Goal: Information Seeking & Learning: Learn about a topic

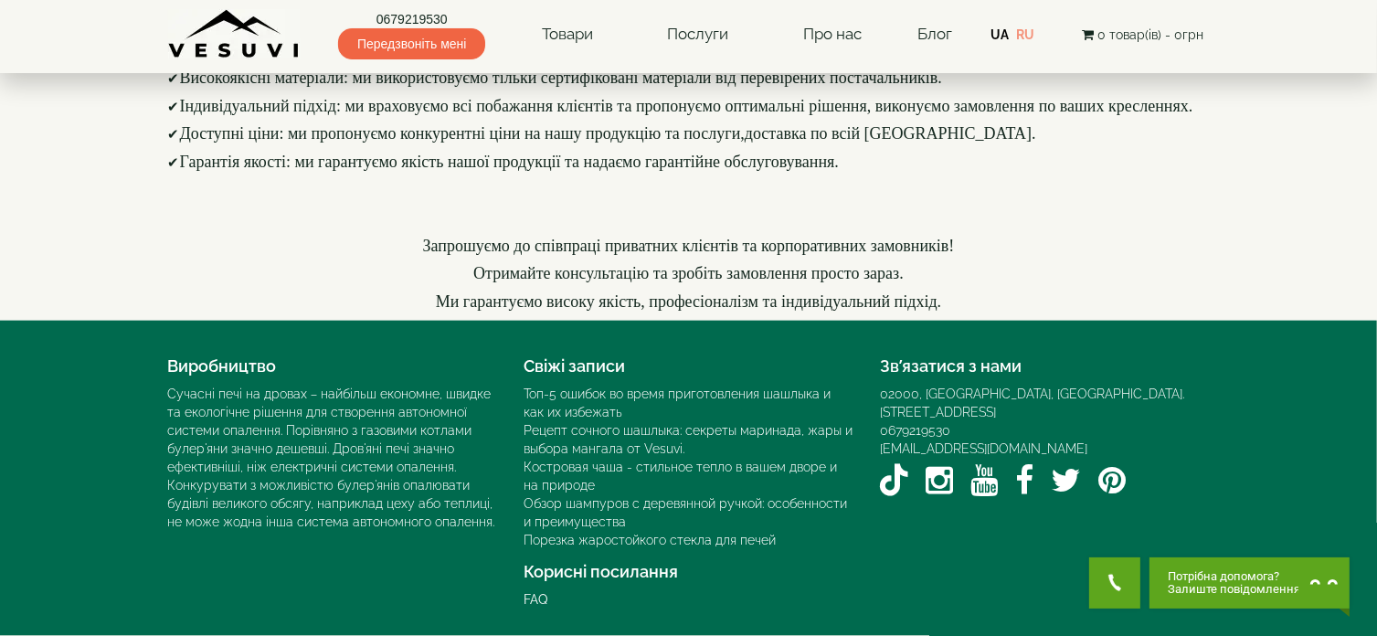
scroll to position [2737, 0]
click at [974, 464] on icon "YouTube VESUVI" at bounding box center [984, 480] width 27 height 32
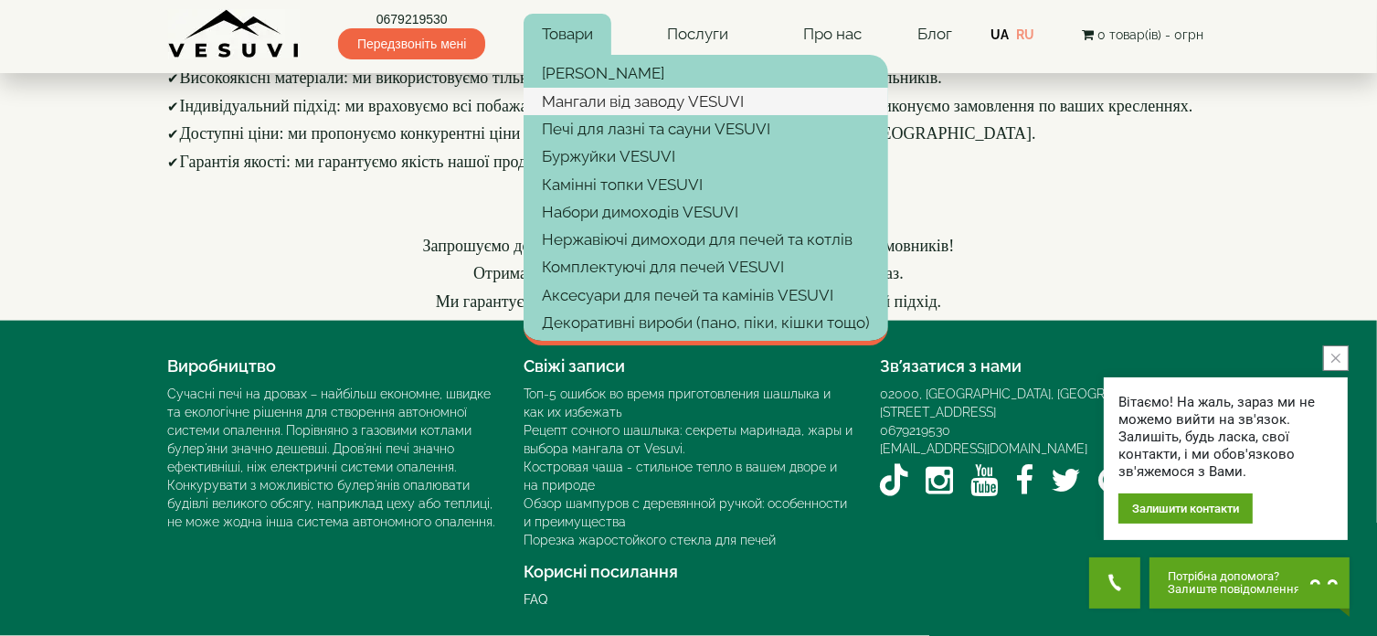
click at [596, 96] on link "Мангали від заводу VESUVI" at bounding box center [705, 101] width 365 height 27
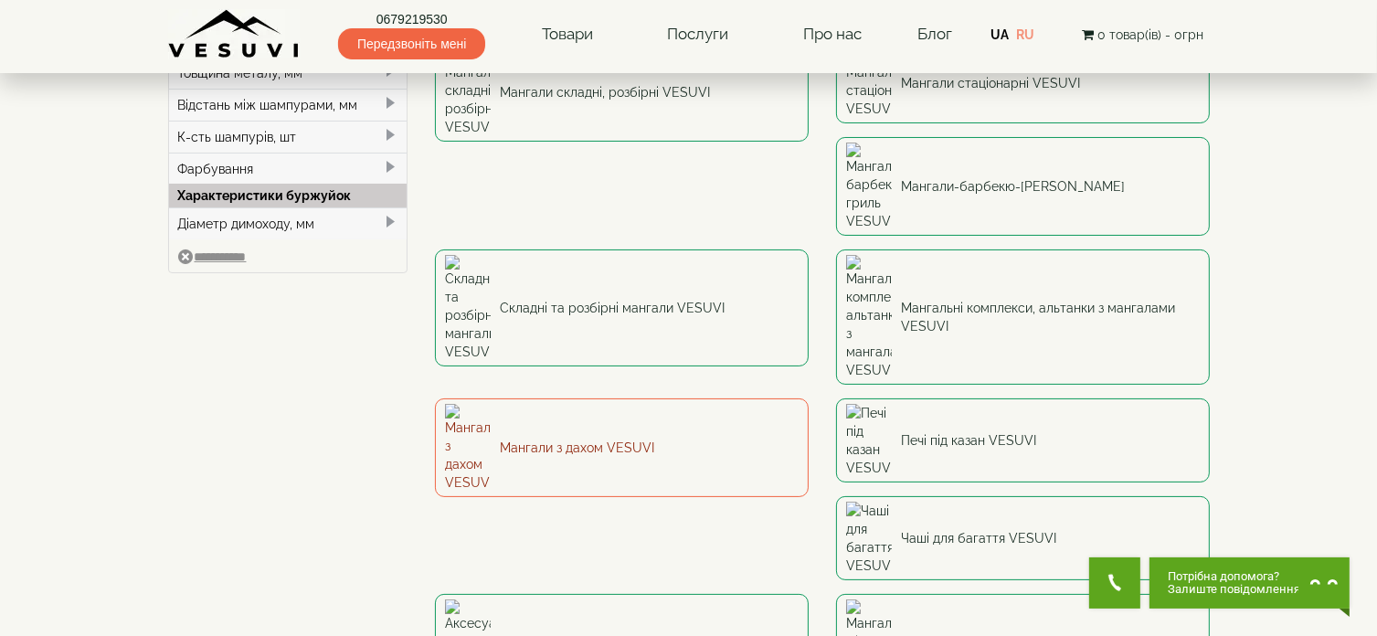
click at [491, 404] on img at bounding box center [468, 448] width 46 height 88
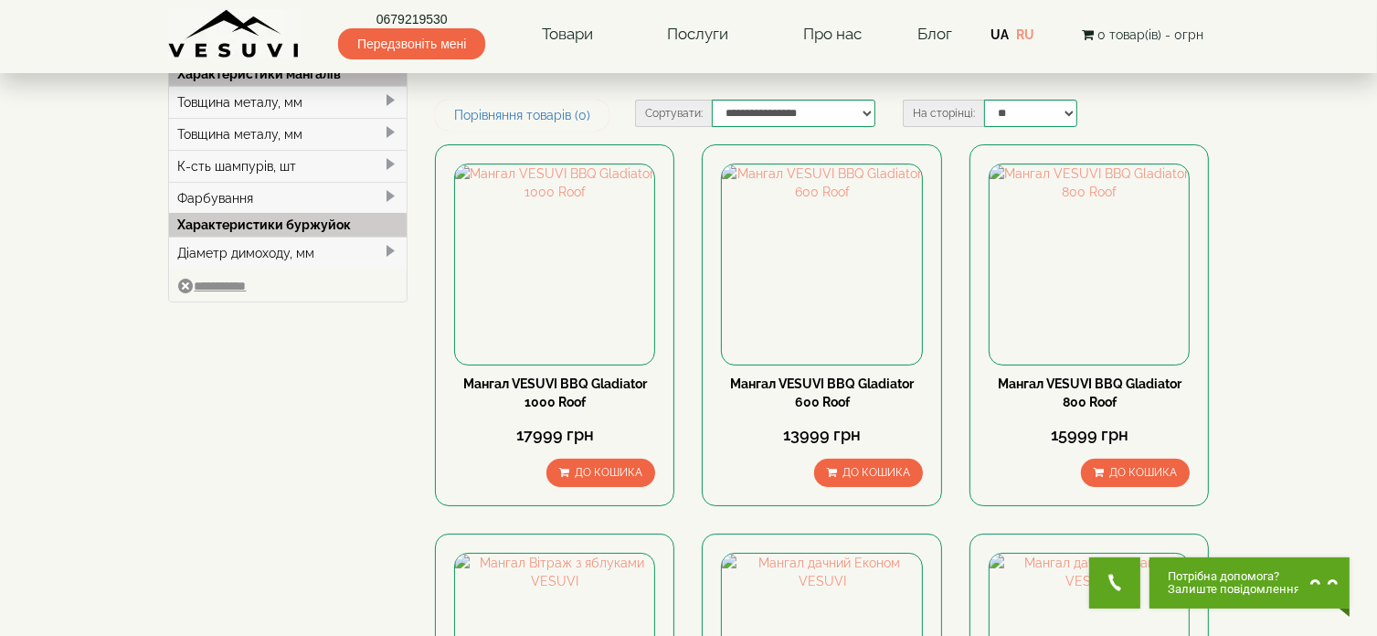
scroll to position [183, 0]
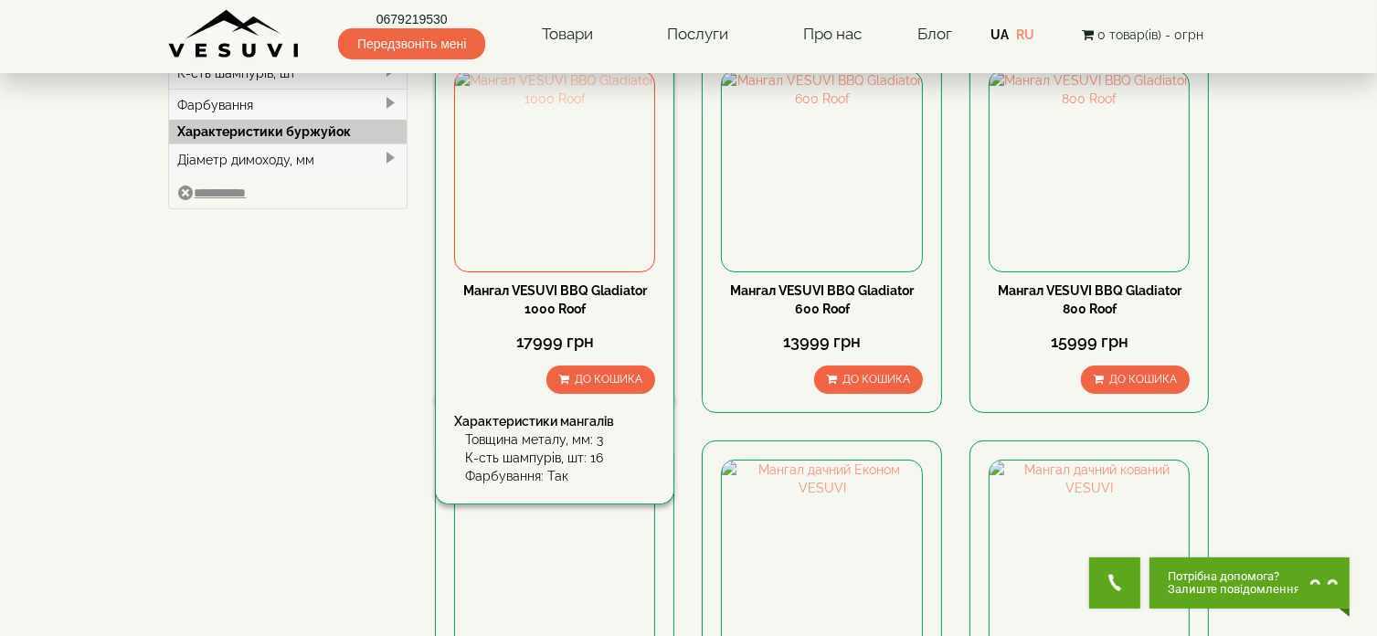
click at [534, 218] on img at bounding box center [554, 170] width 199 height 199
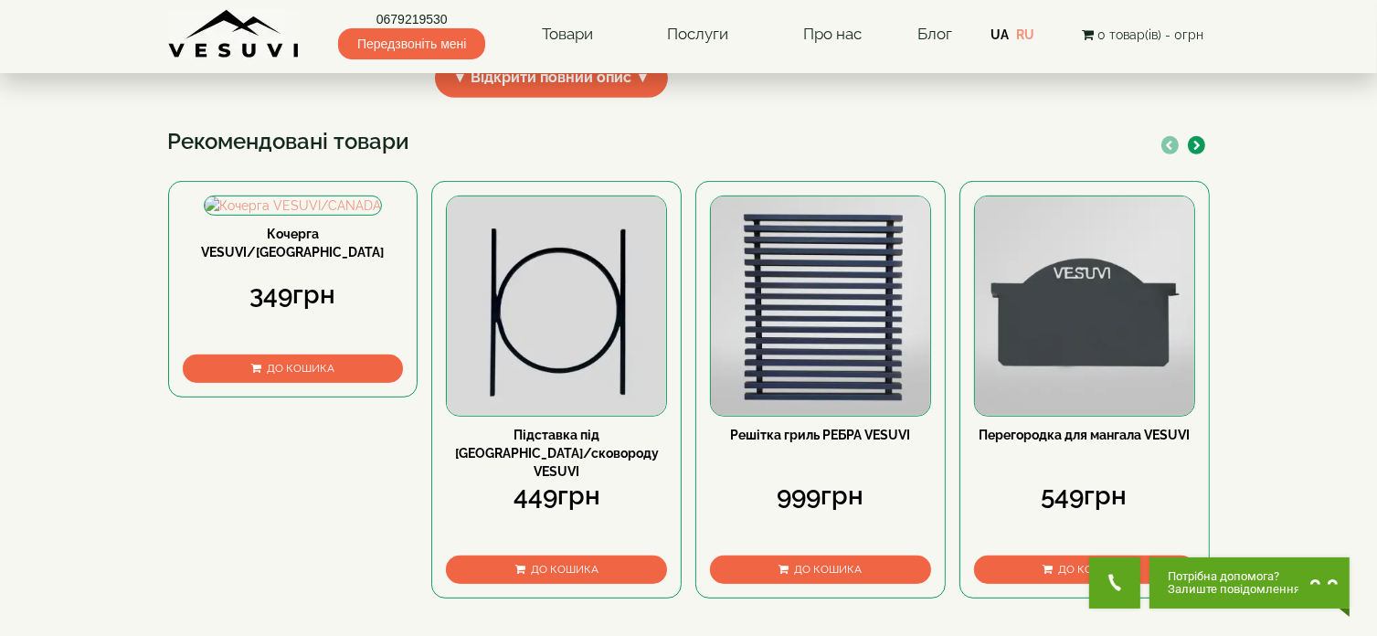
scroll to position [822, 0]
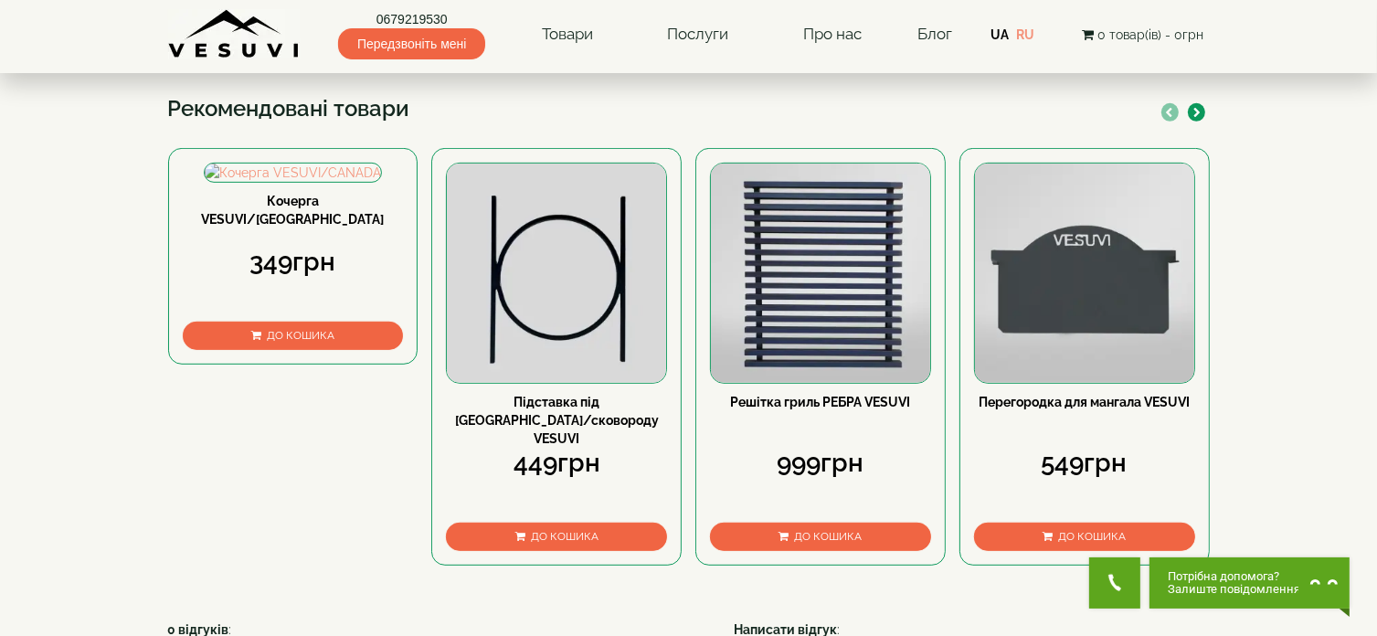
click at [534, 65] on span "▼ Відкрити повний опис ▼" at bounding box center [552, 45] width 234 height 39
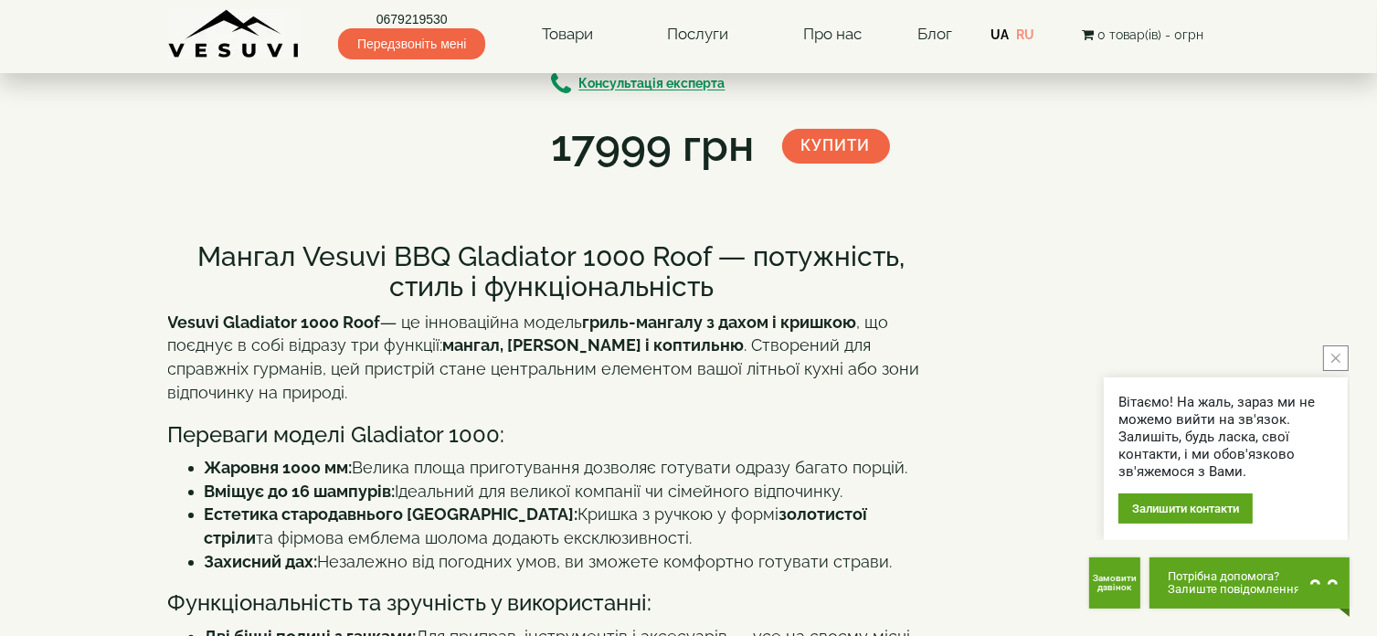
scroll to position [0, 0]
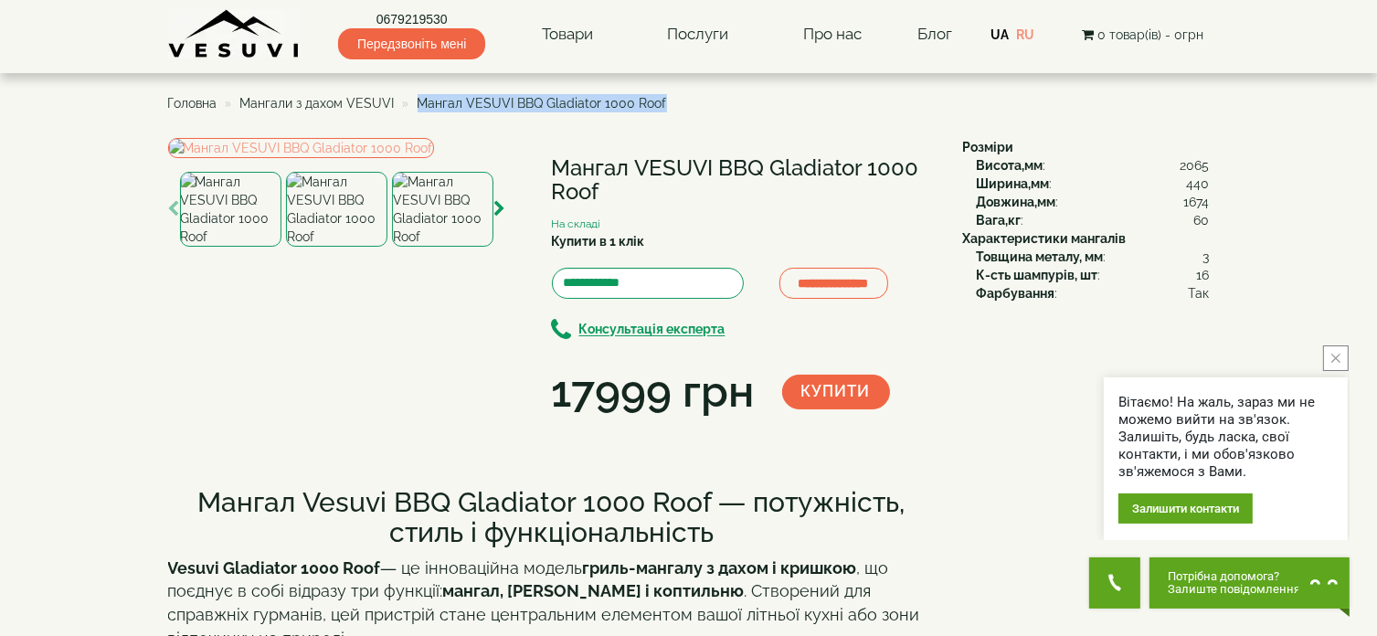
drag, startPoint x: 414, startPoint y: 102, endPoint x: 681, endPoint y: 98, distance: 266.8
click at [681, 98] on ul "Головна Мангали з дахом VESUVI Мангал VESUVI BBQ Gladiator 1000 Roof" at bounding box center [688, 103] width 1041 height 33
copy span "Мангал VESUVI BBQ Gladiator 1000 Roof"
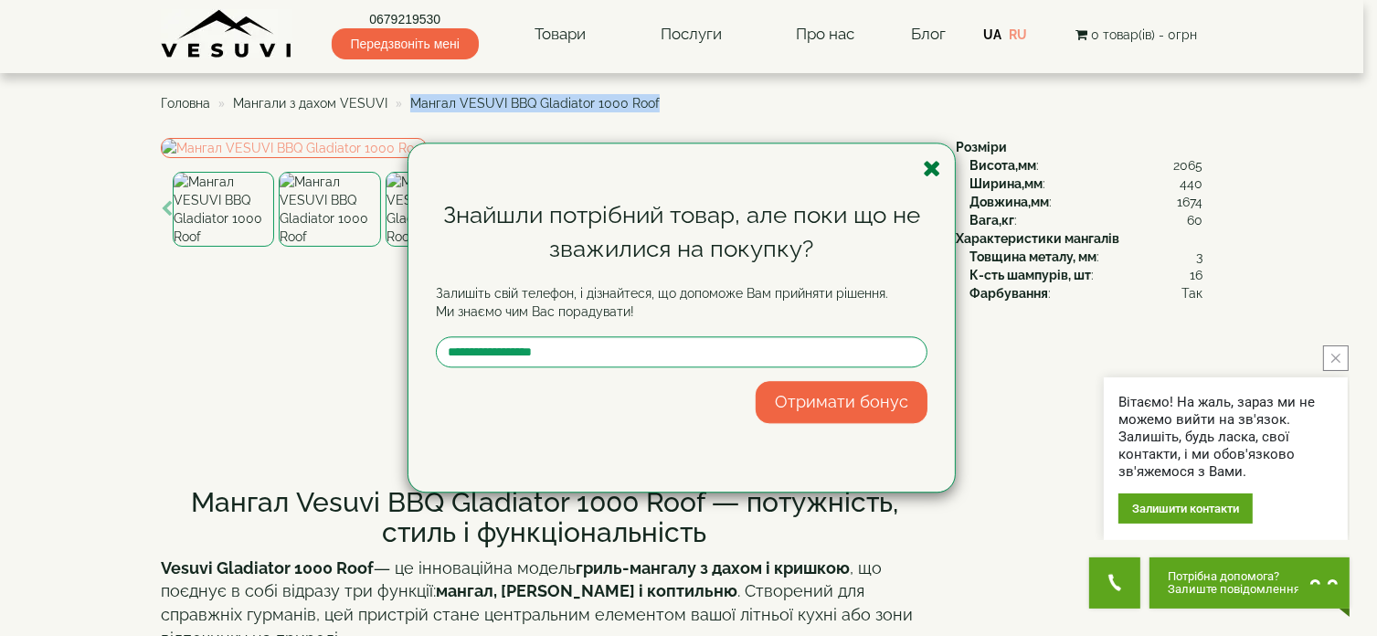
click at [923, 164] on icon "button" at bounding box center [932, 168] width 18 height 23
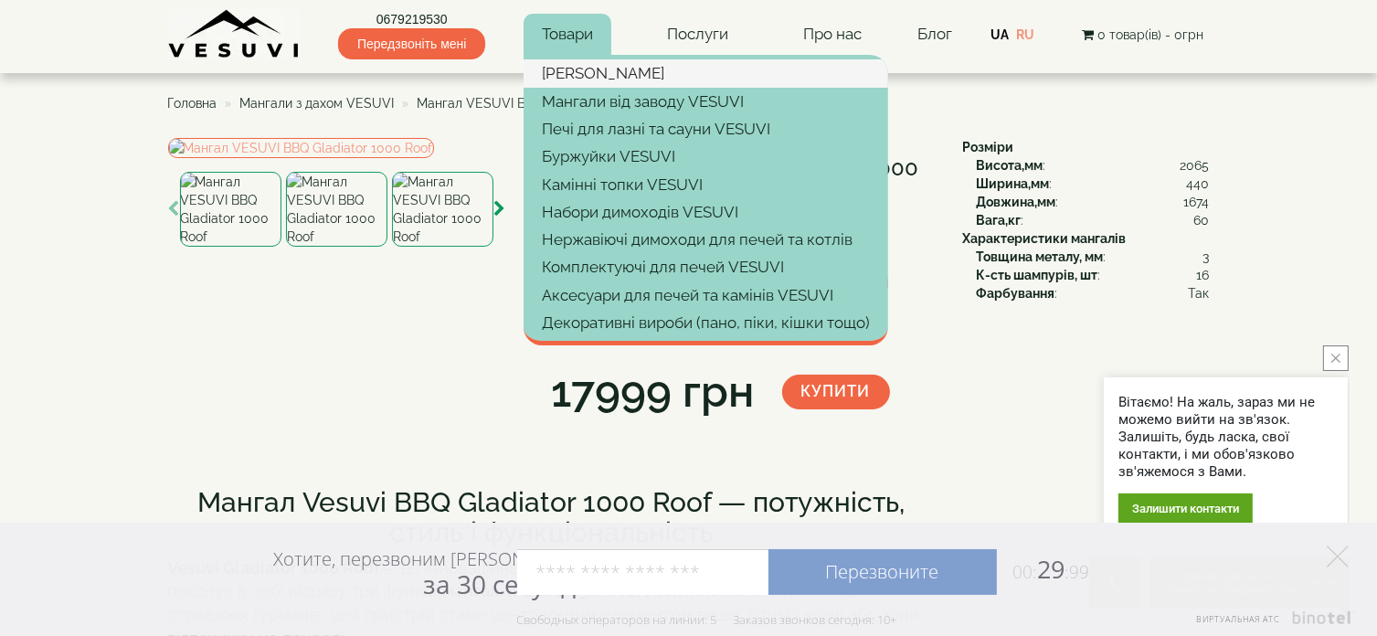
click at [602, 64] on link "[PERSON_NAME]" at bounding box center [705, 72] width 365 height 27
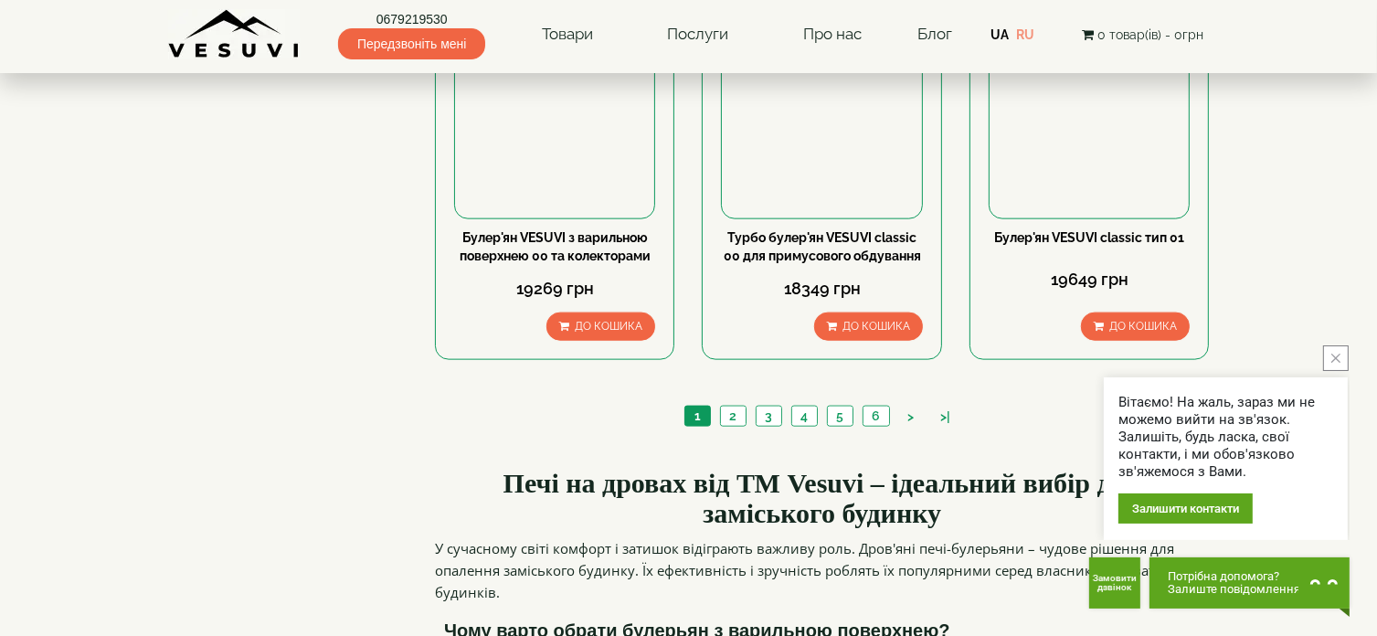
scroll to position [2193, 0]
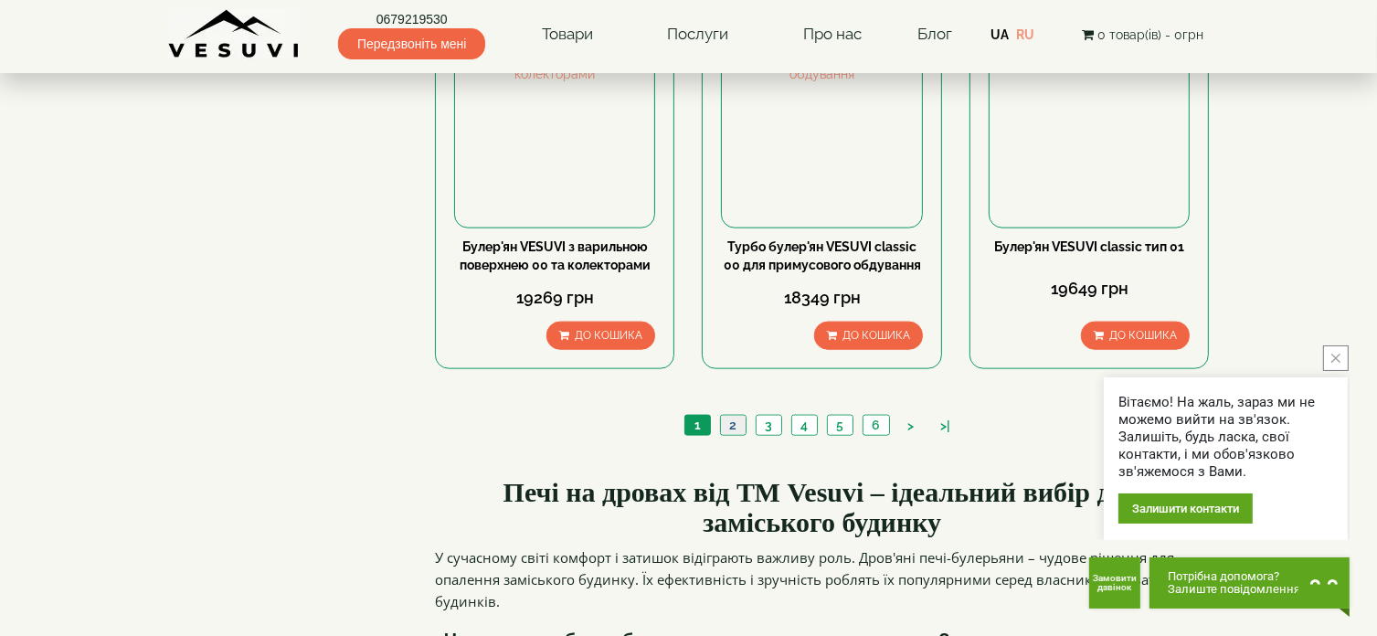
click at [745, 416] on link "2" at bounding box center [733, 425] width 26 height 19
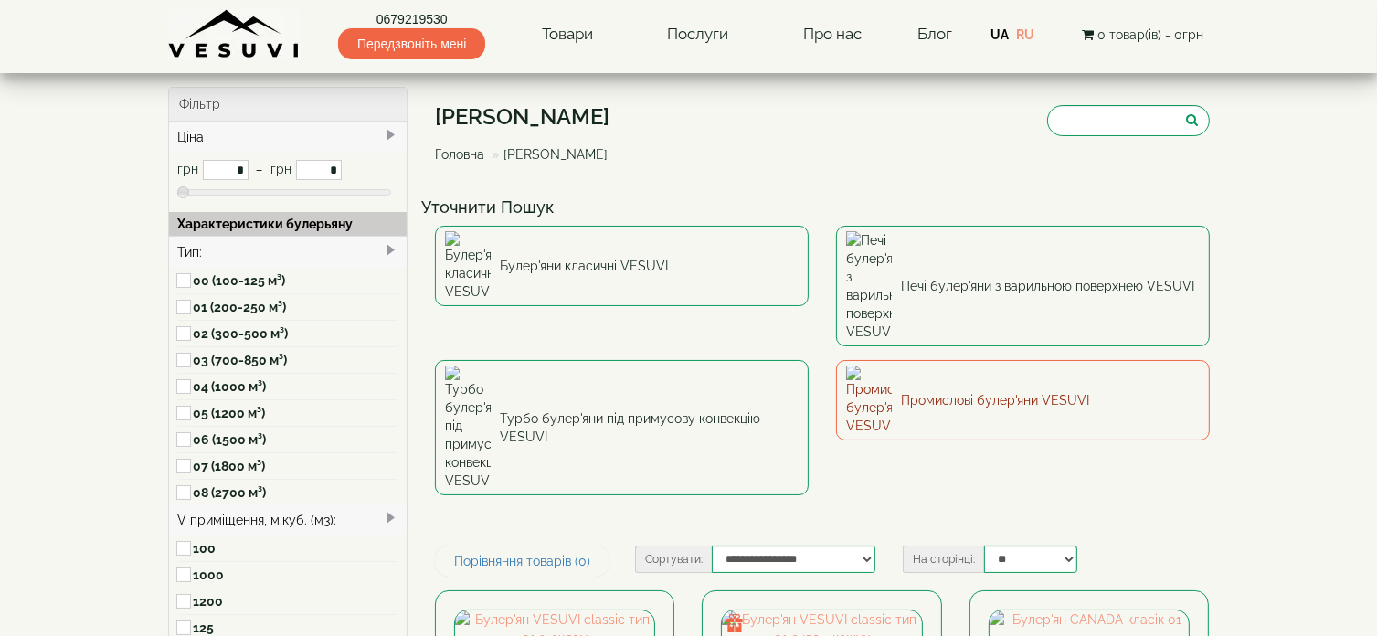
type input "*****"
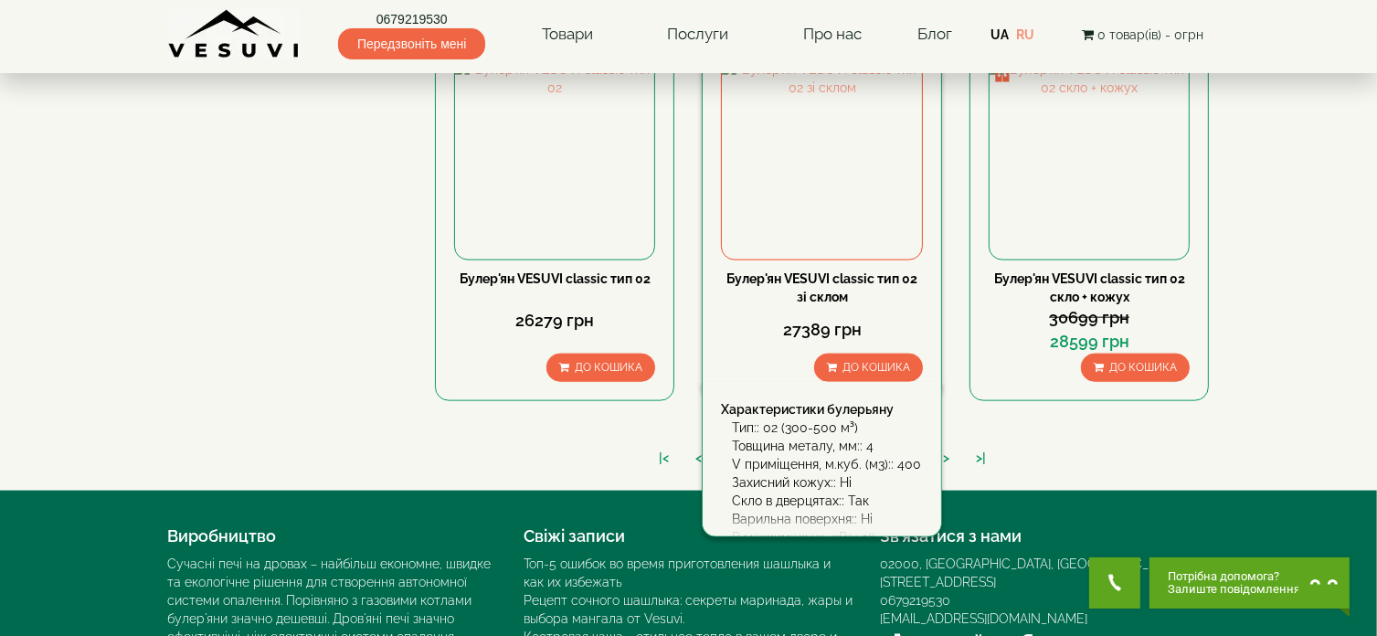
scroll to position [1984, 0]
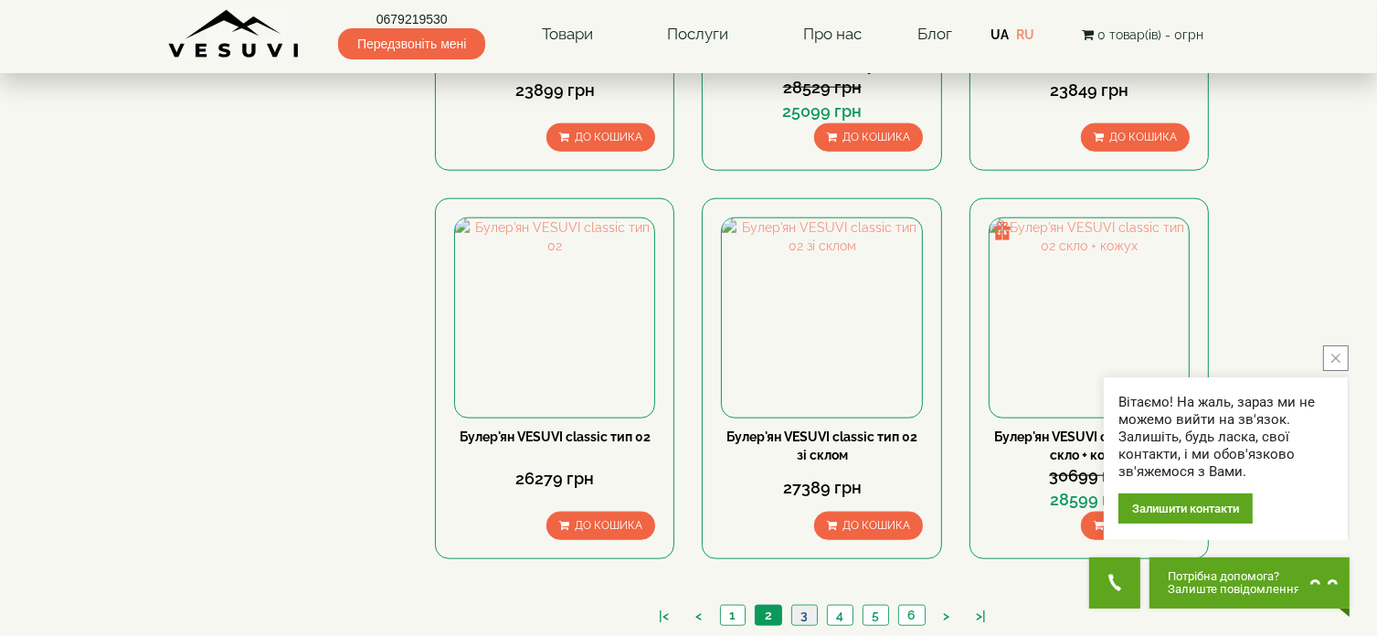
click at [802, 606] on link "3" at bounding box center [804, 615] width 26 height 19
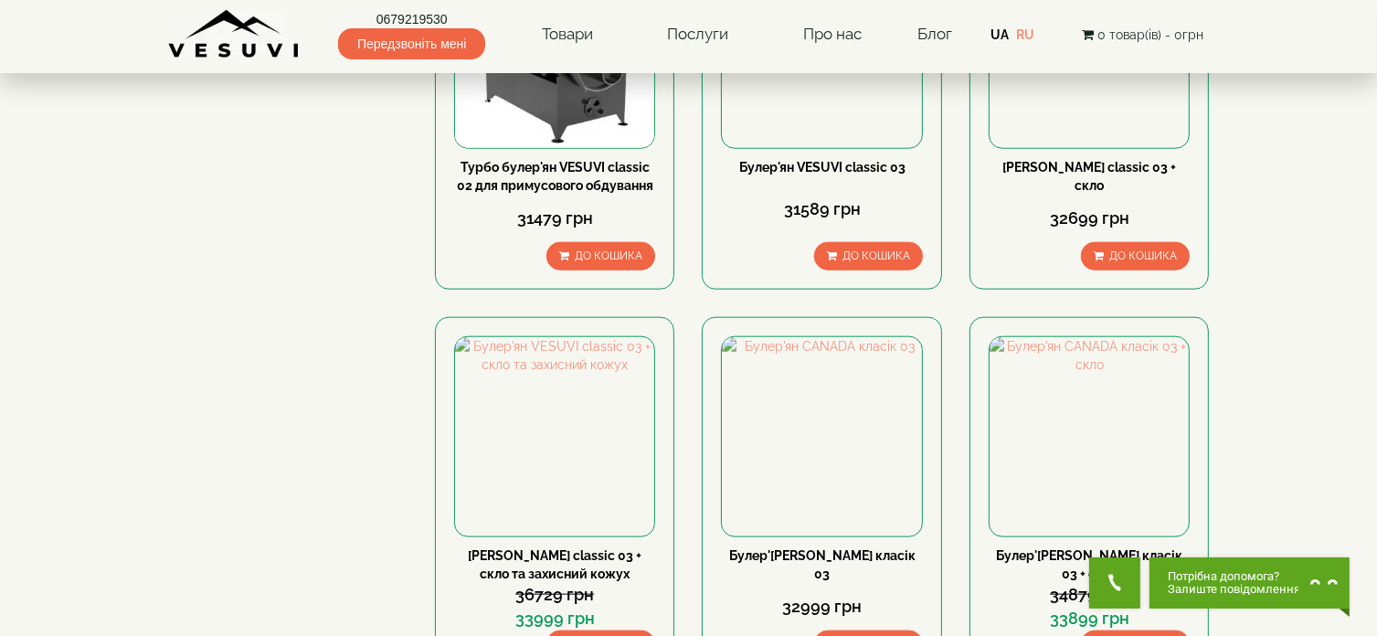
scroll to position [2010, 0]
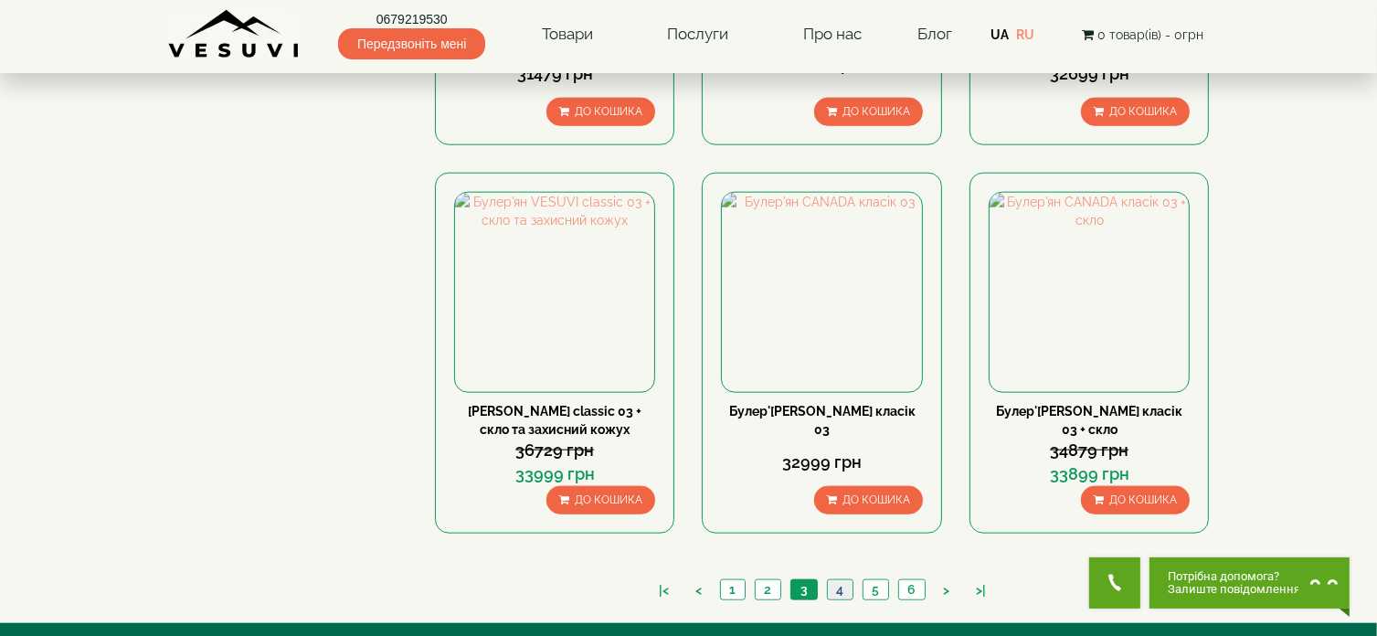
click at [836, 580] on link "4" at bounding box center [840, 589] width 26 height 19
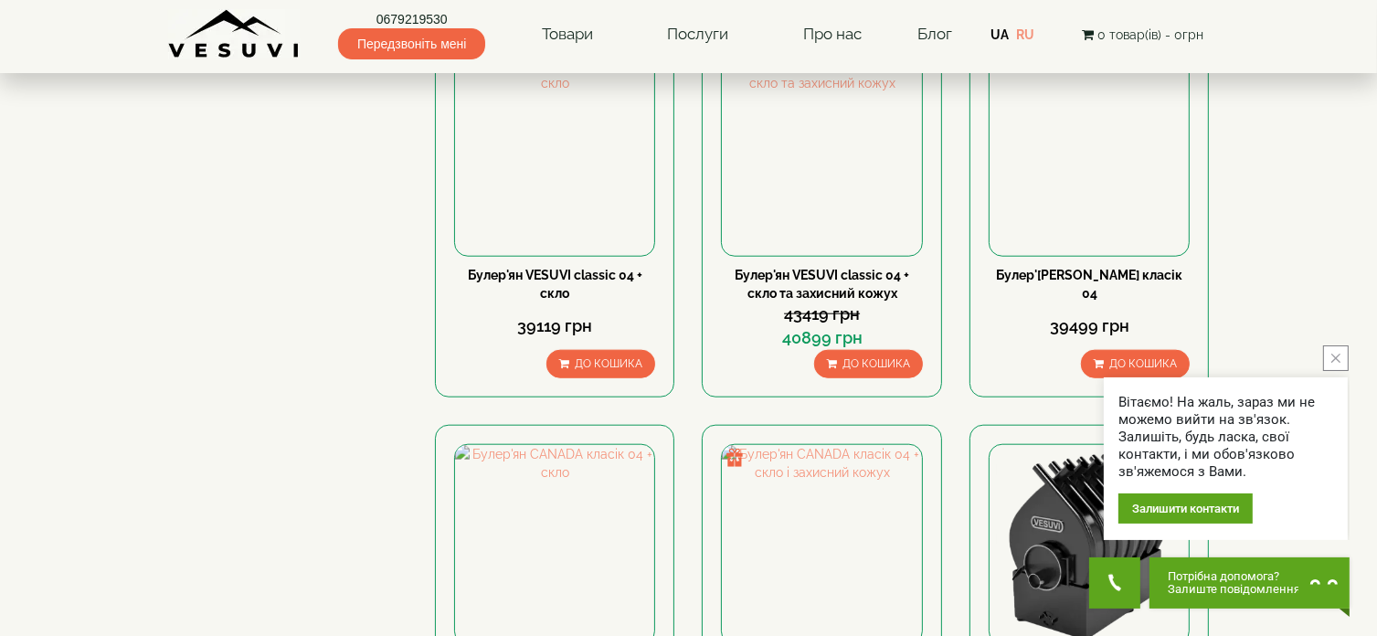
scroll to position [1919, 0]
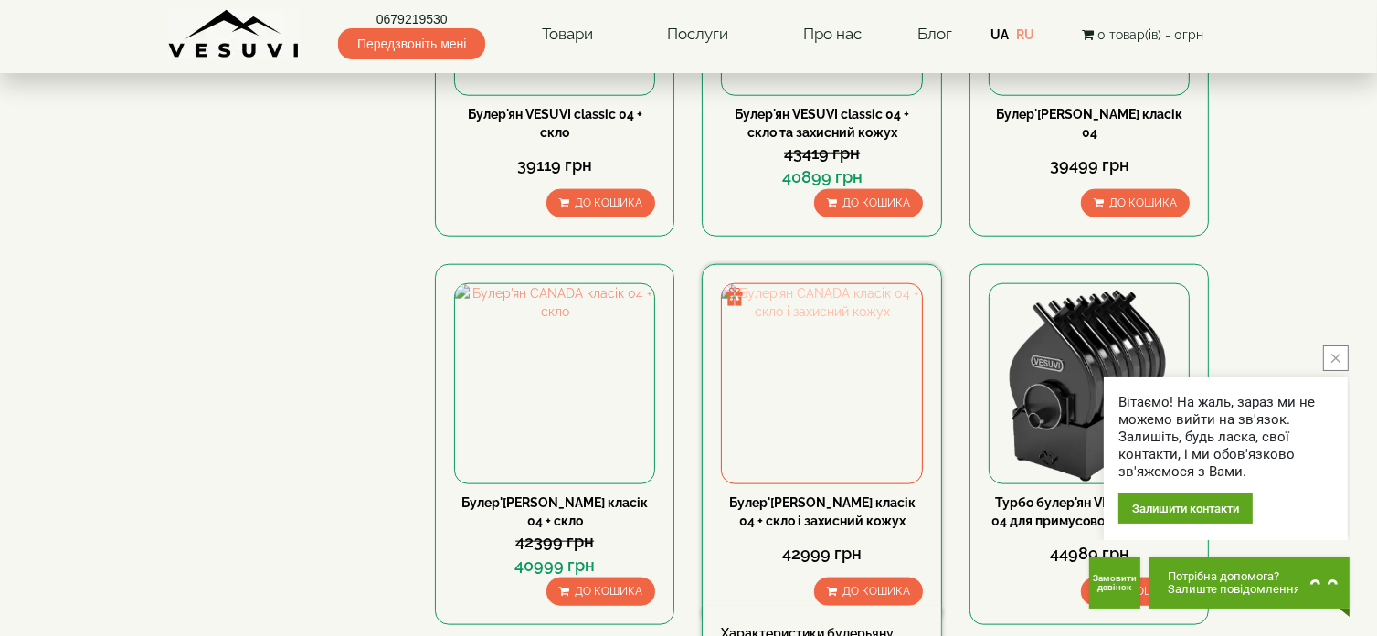
click at [840, 322] on img at bounding box center [821, 383] width 199 height 199
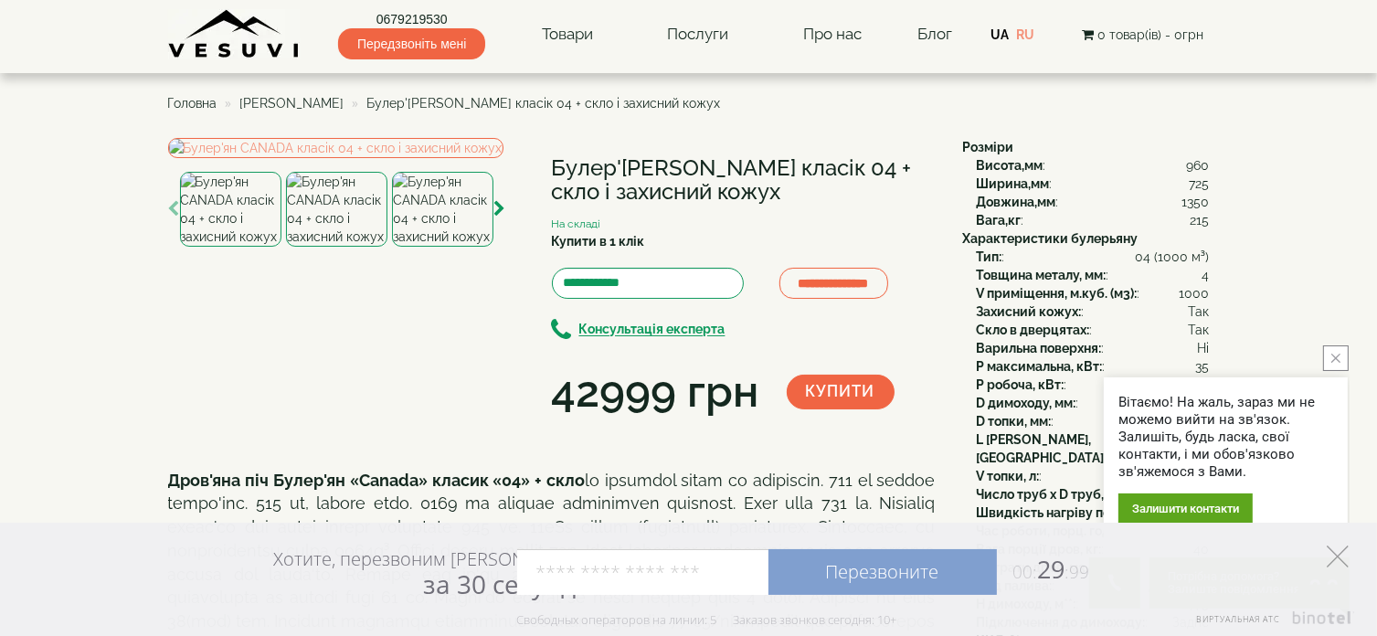
click at [1345, 558] on icon at bounding box center [1338, 556] width 22 height 22
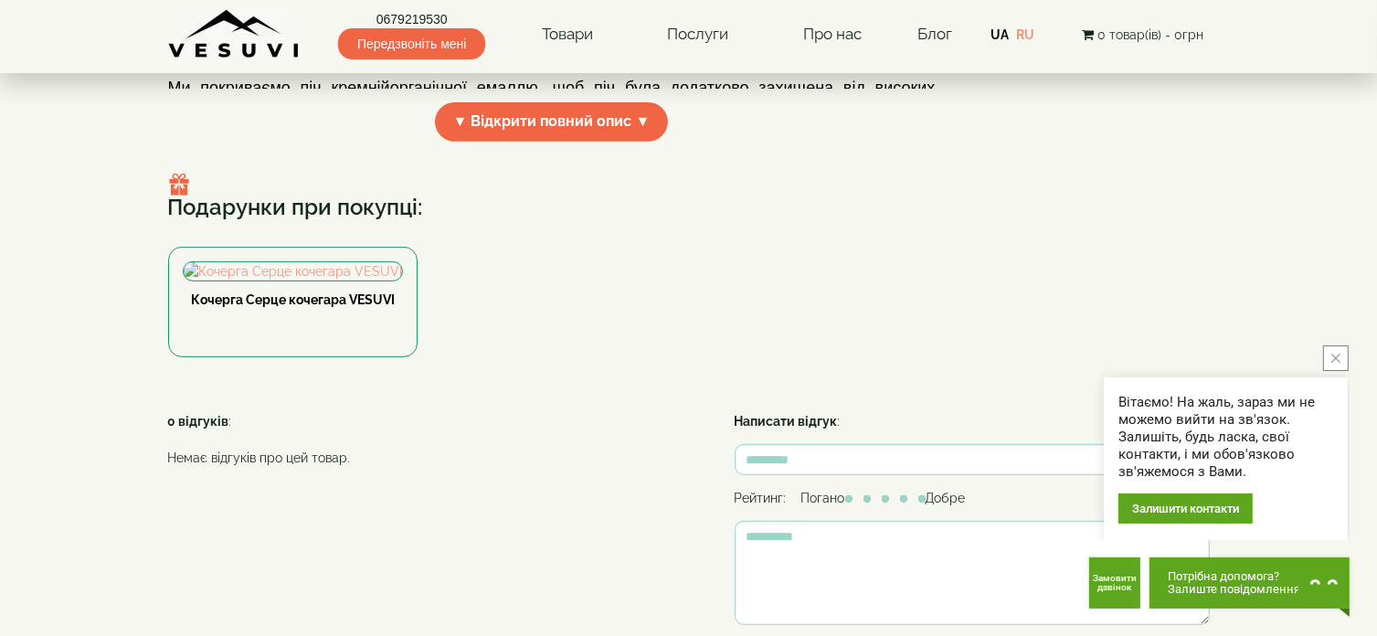
scroll to position [640, 0]
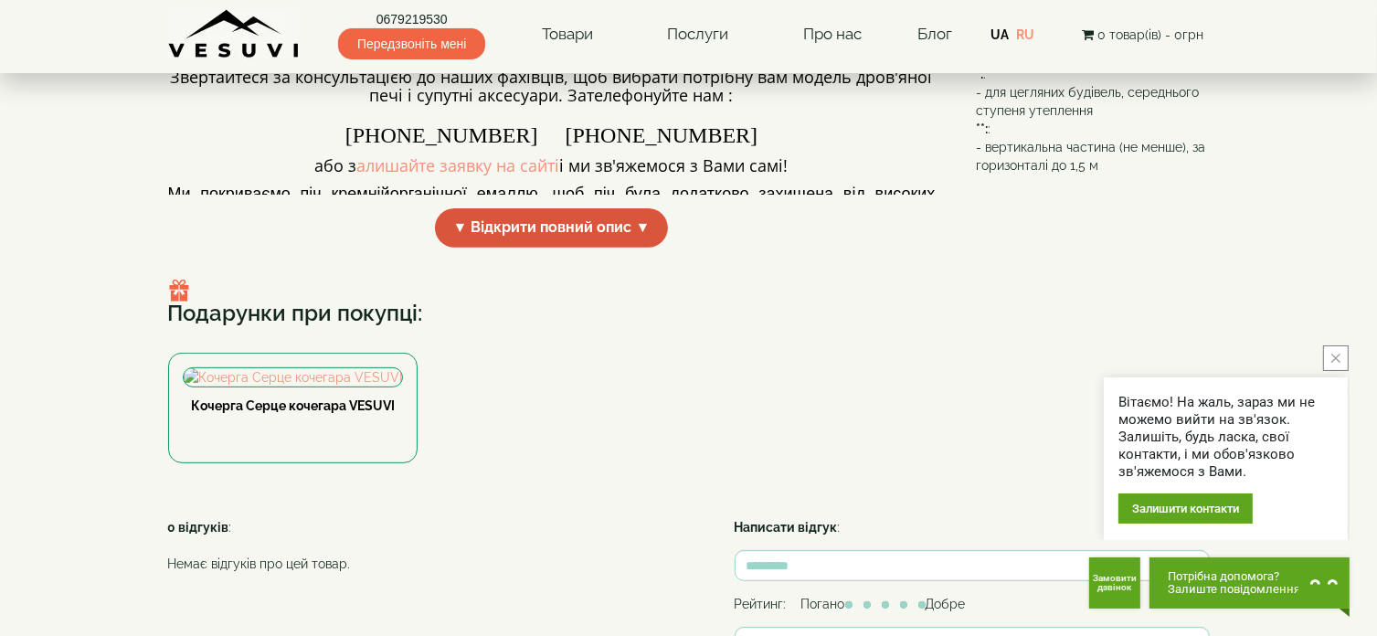
click at [587, 248] on span "▼ Відкрити повний опис ▼" at bounding box center [552, 227] width 234 height 39
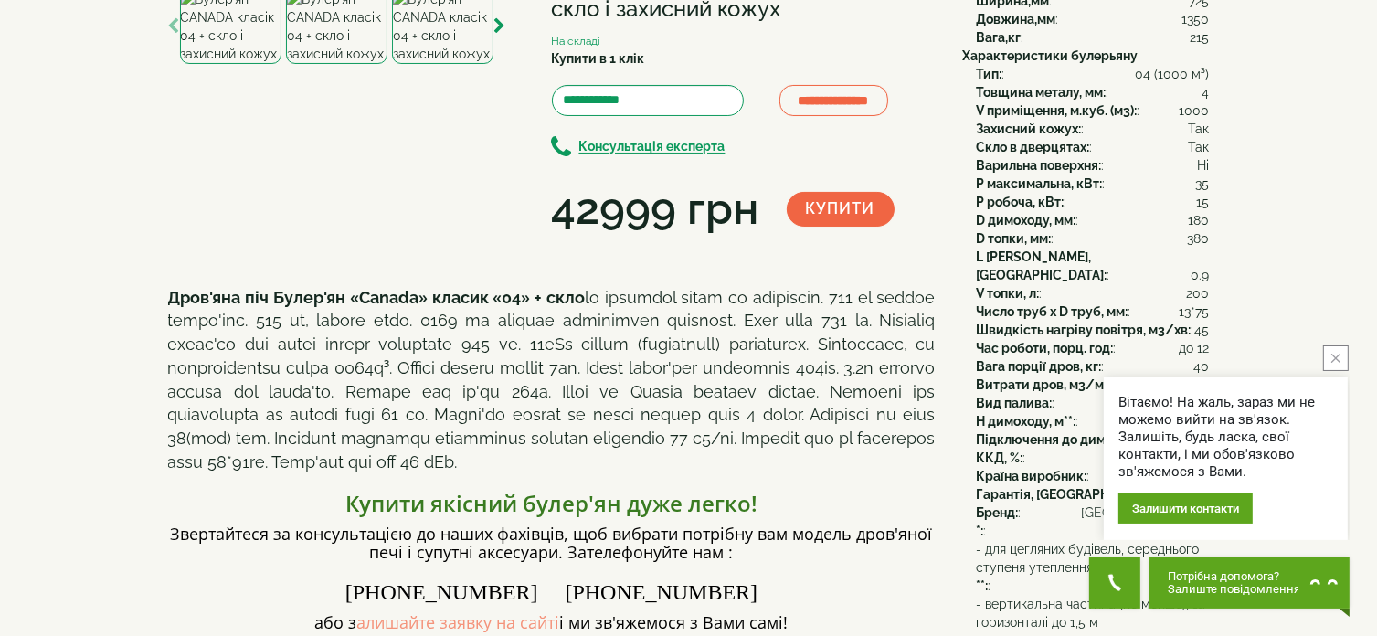
scroll to position [0, 0]
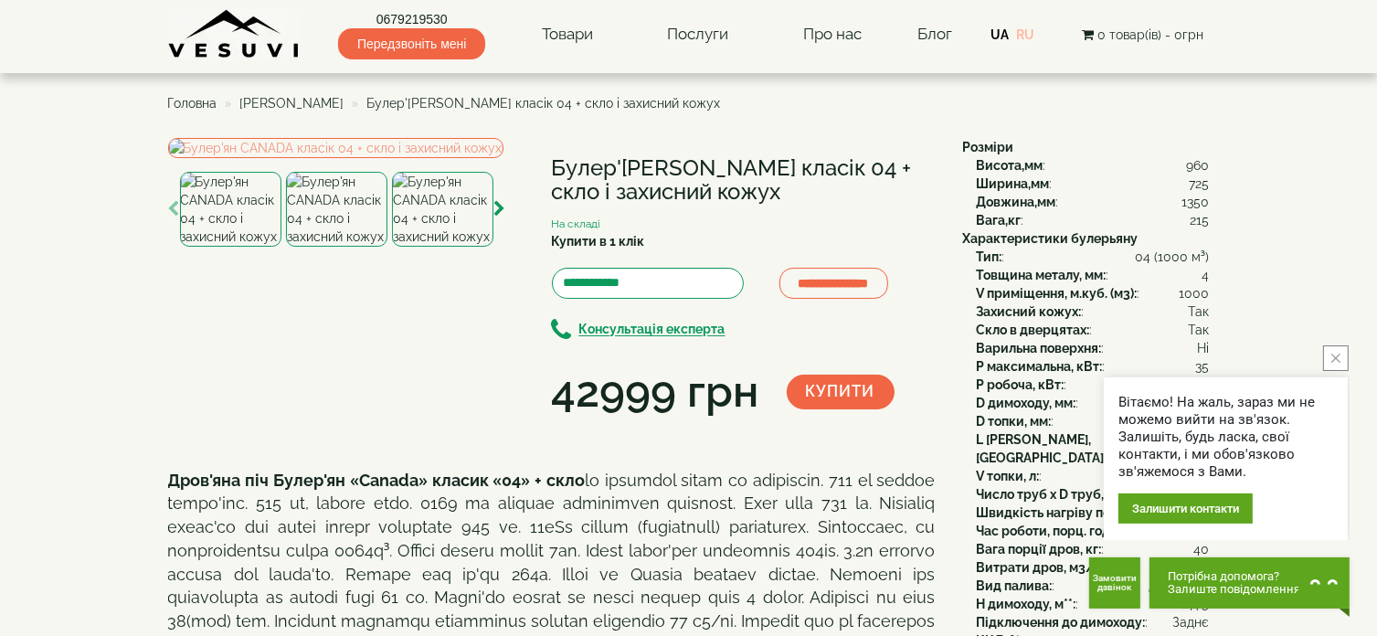
click at [1027, 35] on link "RU" at bounding box center [1025, 34] width 18 height 15
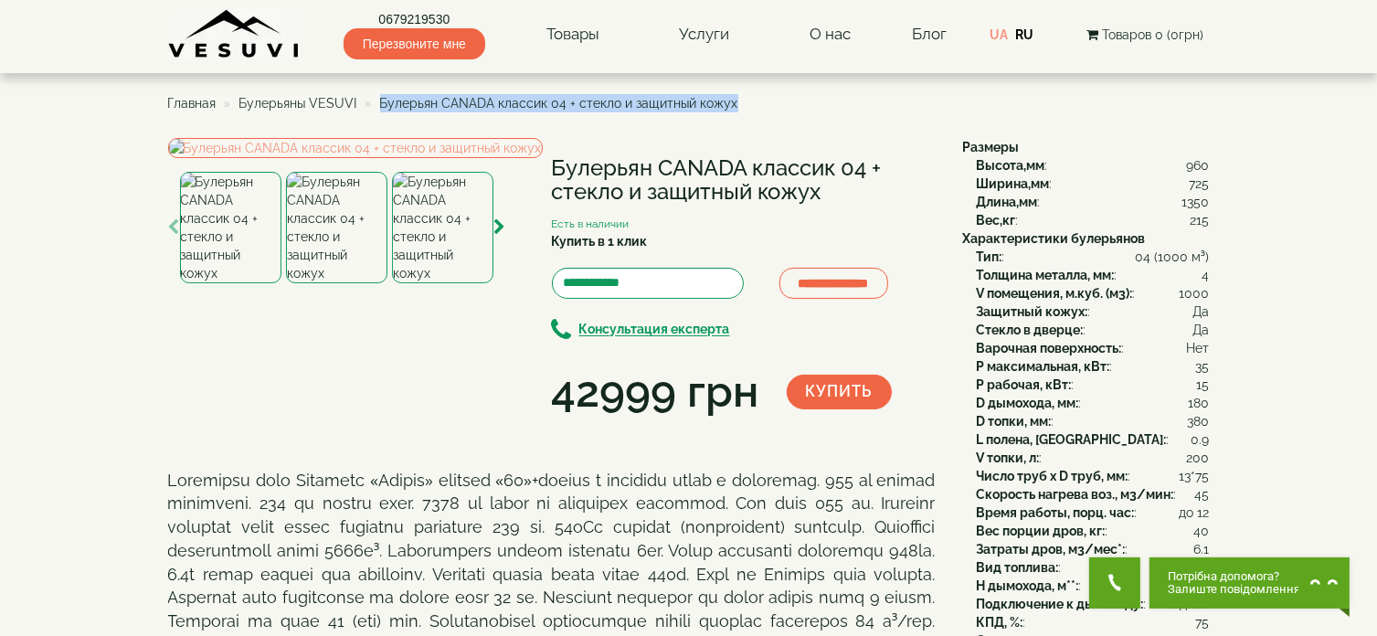
drag, startPoint x: 377, startPoint y: 105, endPoint x: 756, endPoint y: 98, distance: 379.2
click at [756, 98] on ul "Главная Булерьяны VESUVI Булерьян CANADA классик 04 + стекло и защитный кожух" at bounding box center [688, 103] width 1041 height 33
copy span "Булерьян CANADA классик 04 + стекло и защитный кожух"
